Goal: Download file/media

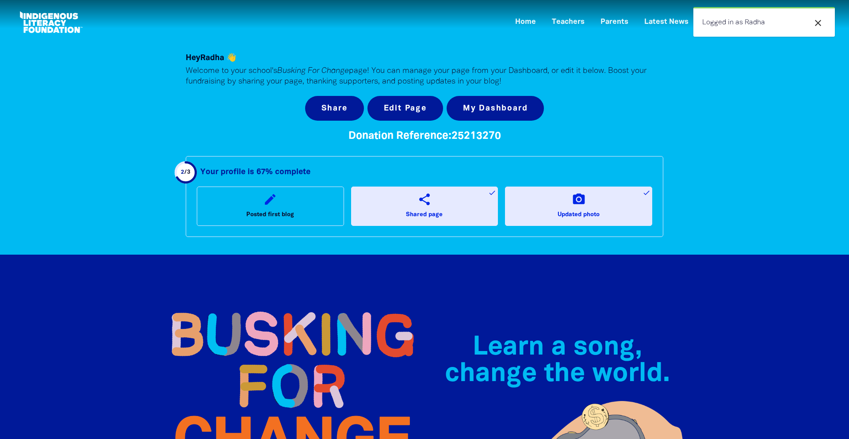
click at [816, 21] on icon "close" at bounding box center [818, 23] width 11 height 11
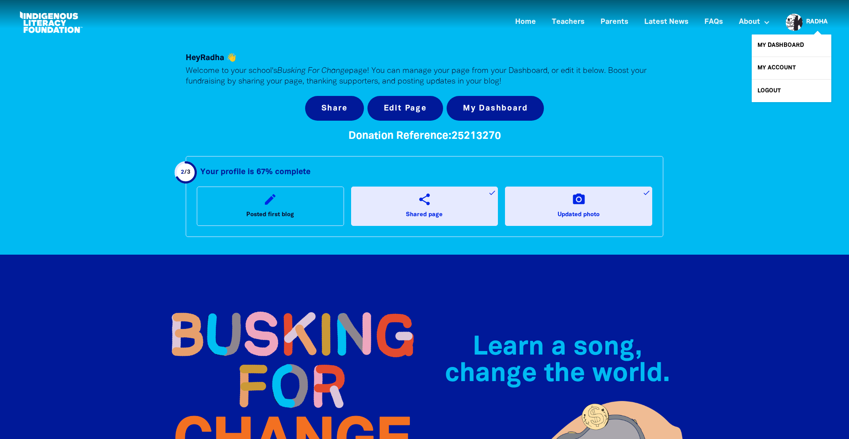
click at [816, 19] on link "Radha" at bounding box center [817, 22] width 22 height 6
click at [791, 47] on link "My Dashboard" at bounding box center [792, 45] width 80 height 22
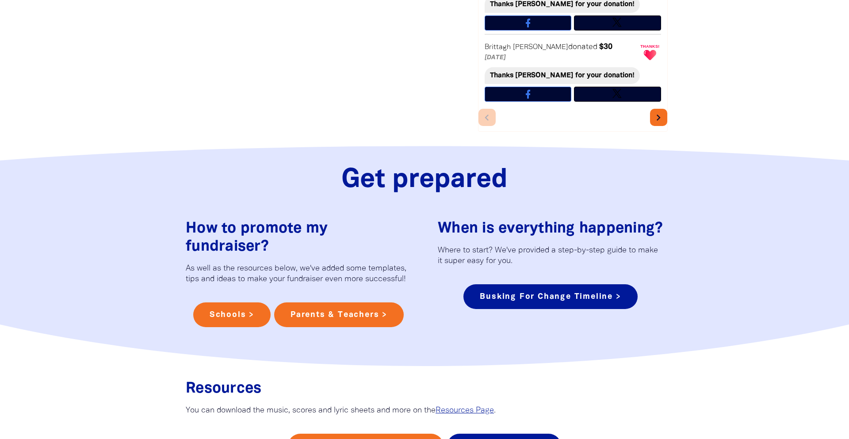
scroll to position [966, 0]
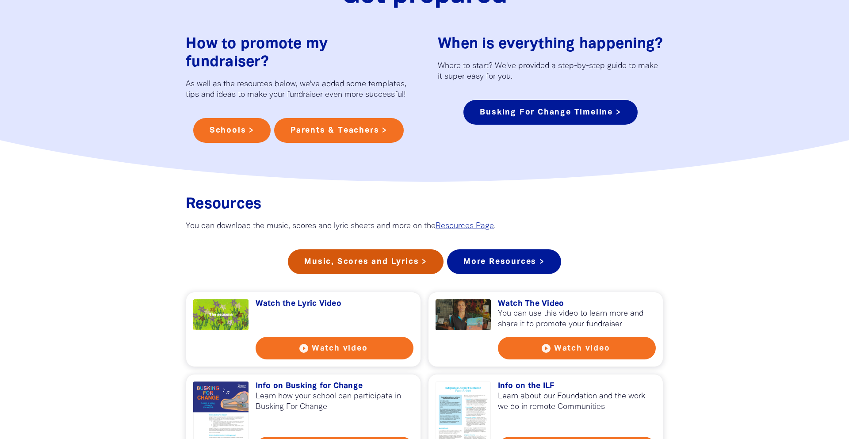
click at [345, 249] on link "Music, Scores and Lyrics >" at bounding box center [366, 261] width 156 height 25
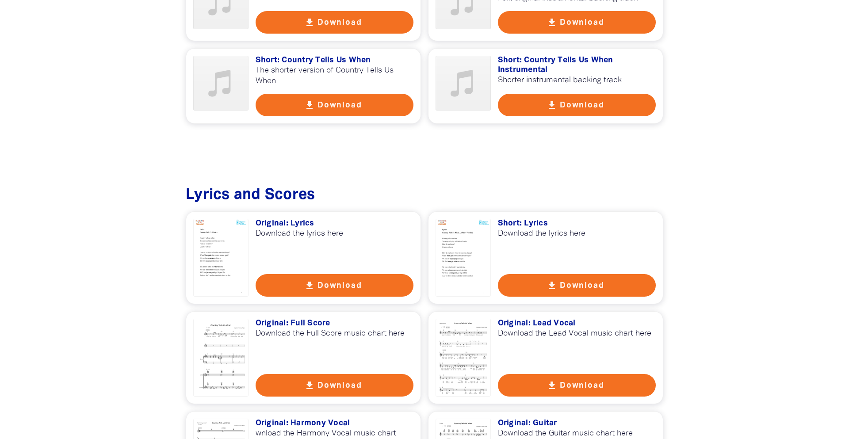
scroll to position [601, 0]
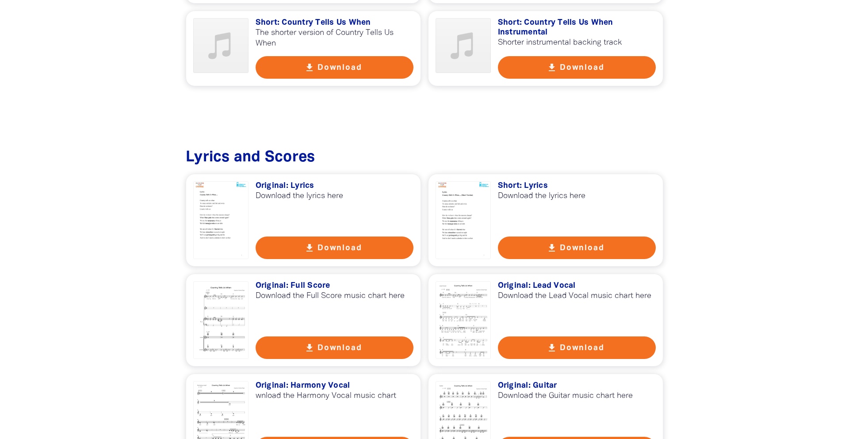
click at [570, 249] on button "get_app Download" at bounding box center [577, 248] width 158 height 23
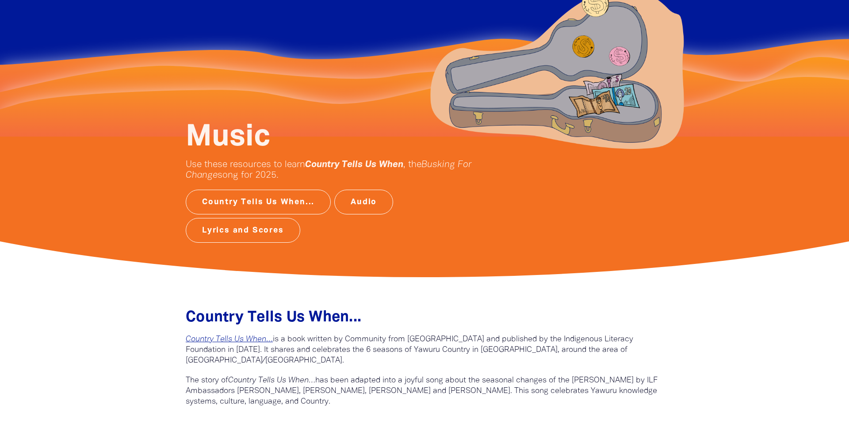
scroll to position [0, 0]
